Goal: Task Accomplishment & Management: Complete application form

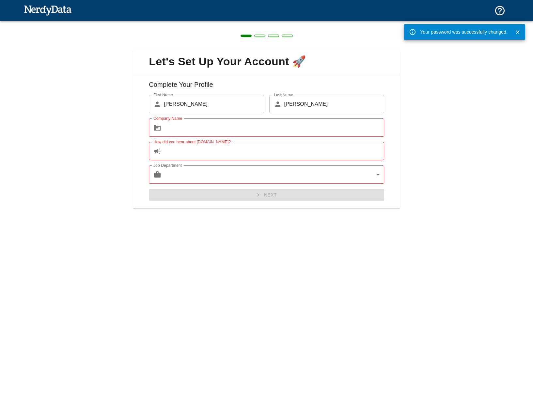
click at [516, 33] on icon "Close" at bounding box center [518, 32] width 7 height 7
click at [44, 11] on img at bounding box center [48, 10] width 48 height 13
click at [48, 10] on img at bounding box center [48, 10] width 48 height 13
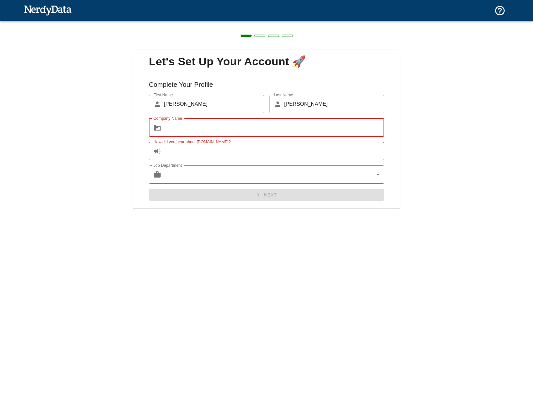
click at [205, 130] on input "Company Name" at bounding box center [274, 128] width 220 height 18
click at [254, 126] on input "Company Name" at bounding box center [274, 128] width 220 height 18
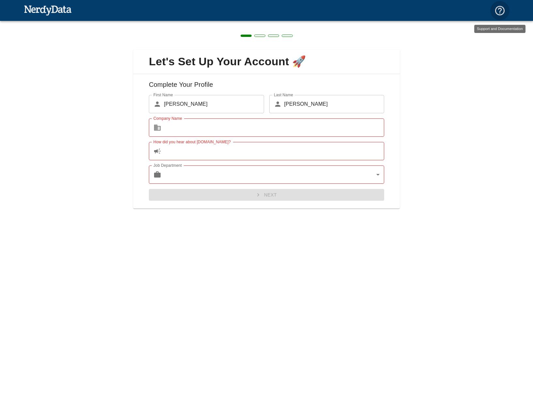
click at [250, 128] on input "Company Name" at bounding box center [274, 128] width 220 height 18
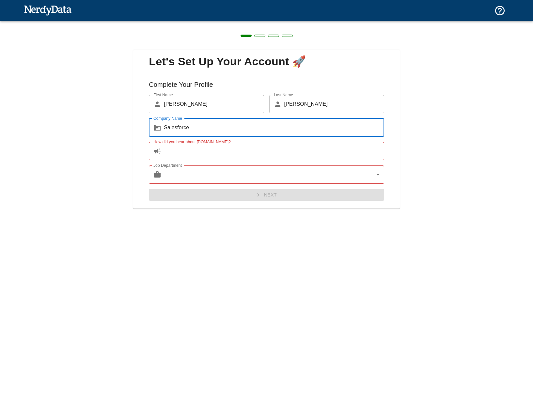
type input "Salesforce"
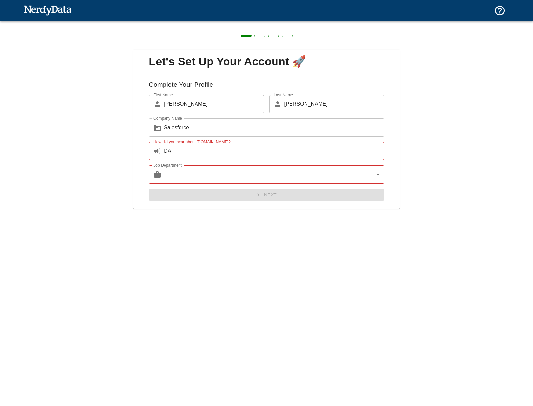
type input "D"
type input "Maxymiser"
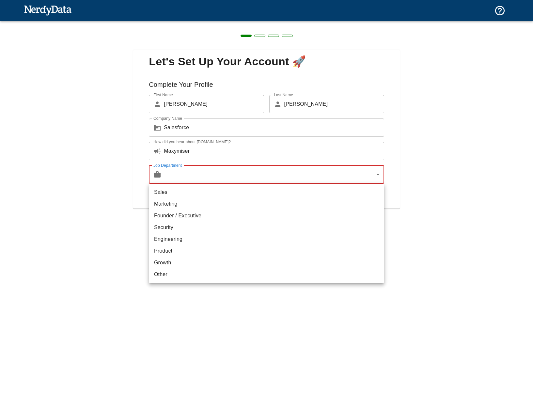
click at [186, 281] on ul "Sales Marketing Founder / Executive Security Engineering Product Growth Other" at bounding box center [266, 233] width 235 height 99
click at [186, 277] on li "Other" at bounding box center [266, 275] width 235 height 12
type input "other"
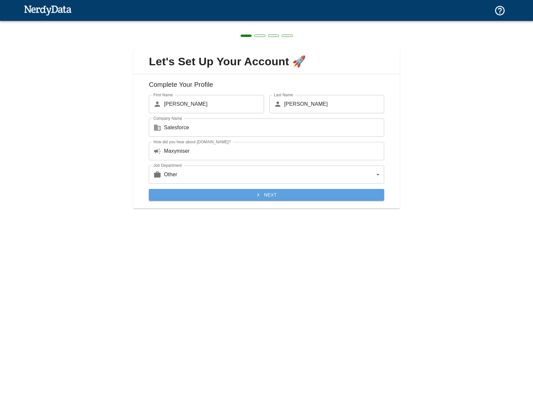
click at [251, 192] on button "Next" at bounding box center [266, 195] width 235 height 12
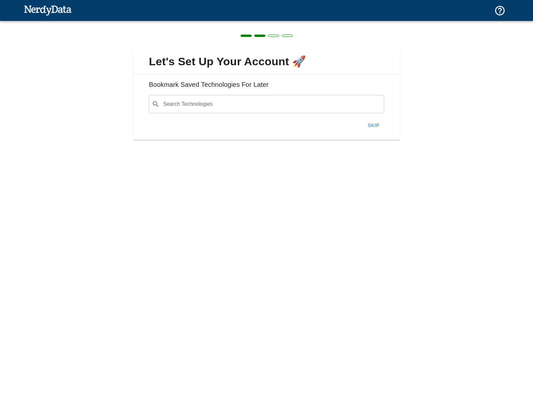
drag, startPoint x: 372, startPoint y: 125, endPoint x: 317, endPoint y: 105, distance: 57.5
click at [319, 106] on div "Search Technologies ​ Search Technologies Skip" at bounding box center [264, 111] width 241 height 42
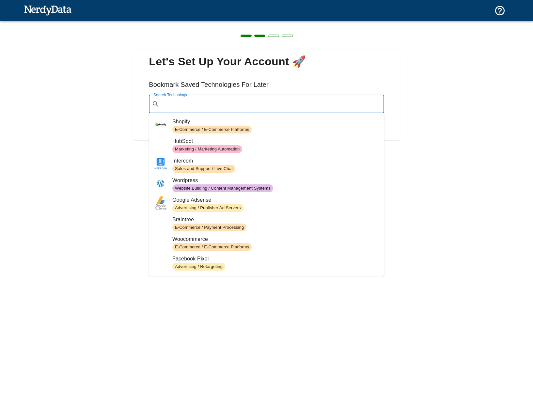
click at [317, 105] on input "Search Technologies" at bounding box center [271, 104] width 219 height 12
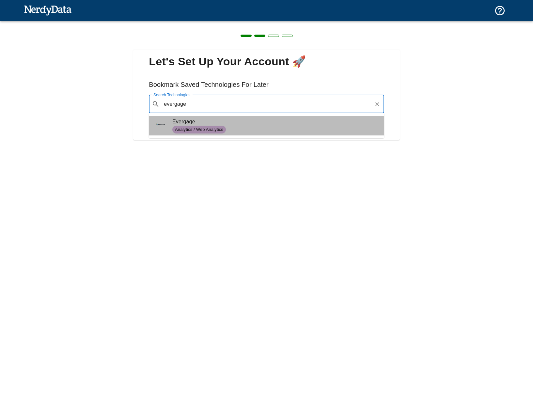
click at [223, 123] on span "Evergage" at bounding box center [275, 122] width 207 height 8
type input "evergage"
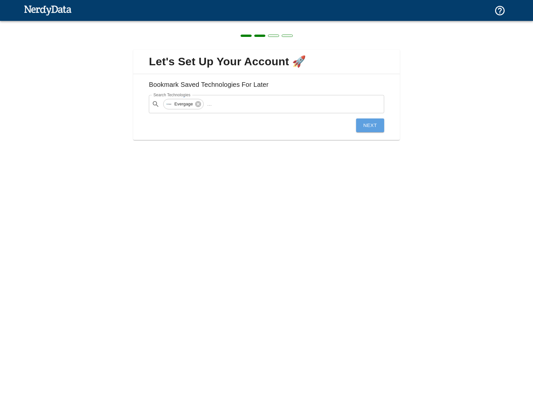
click at [370, 126] on button "Next" at bounding box center [370, 126] width 28 height 14
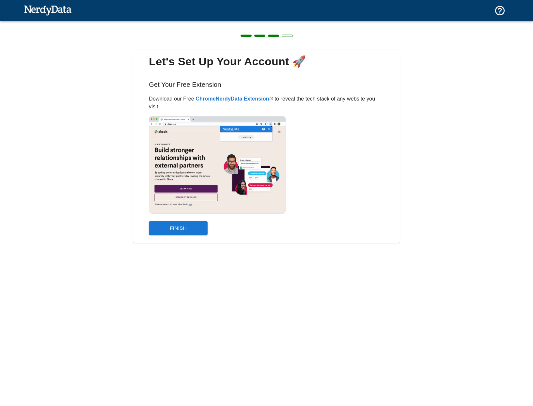
click at [191, 223] on button "Finish" at bounding box center [178, 228] width 59 height 14
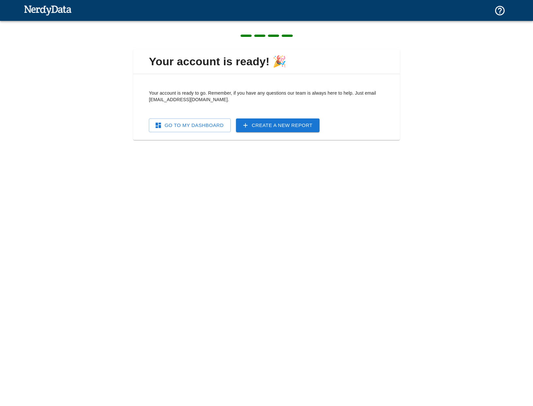
click at [212, 128] on link "Go To My Dashboard" at bounding box center [190, 126] width 82 height 14
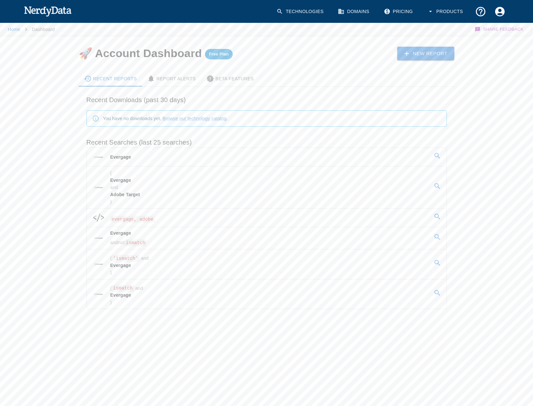
click at [131, 158] on link "Evergage" at bounding box center [267, 157] width 360 height 18
click at [123, 156] on p "Evergage" at bounding box center [120, 157] width 21 height 7
click at [368, 158] on link "Evergage" at bounding box center [267, 157] width 360 height 18
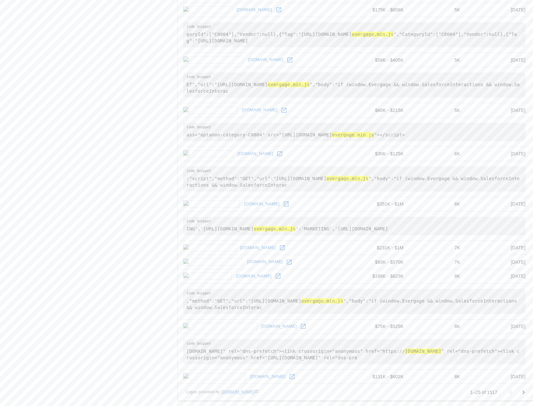
scroll to position [788, 0]
click at [253, 306] on pre ","method":"GET","url":"[URL][DOMAIN_NAME] evergage.min.js ","body":"if (window.…" at bounding box center [354, 301] width 343 height 25
click at [523, 393] on icon "Go to next page" at bounding box center [524, 393] width 8 height 8
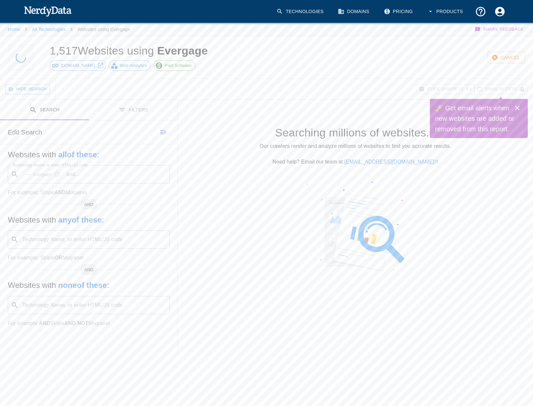
click at [519, 108] on icon "Close" at bounding box center [518, 108] width 8 height 8
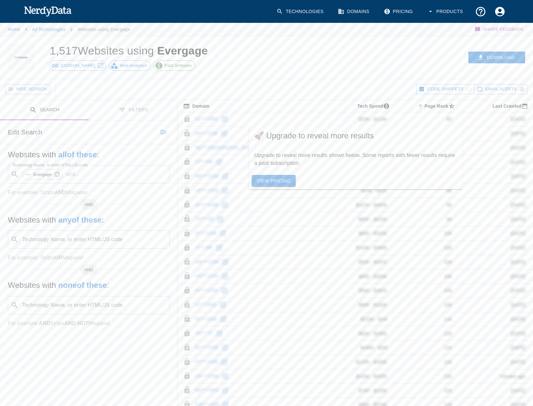
click at [330, 162] on p "Upgrade to reveal more results shown below. Some reports with fewer results req…" at bounding box center [355, 160] width 203 height 16
click at [278, 176] on link "View Pricing" at bounding box center [274, 181] width 44 height 12
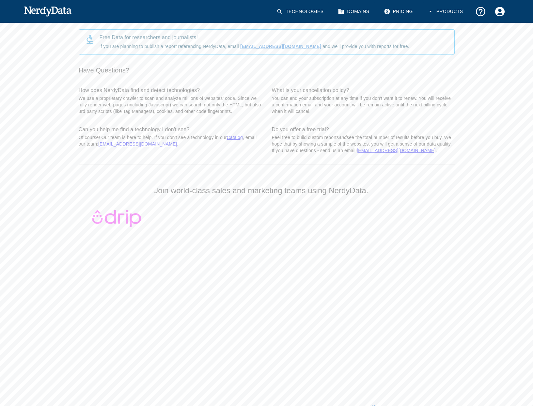
scroll to position [460, 0]
